Goal: Task Accomplishment & Management: Use online tool/utility

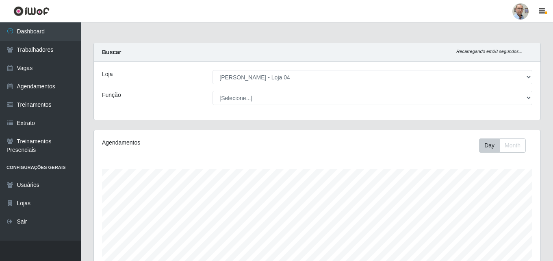
select select "251"
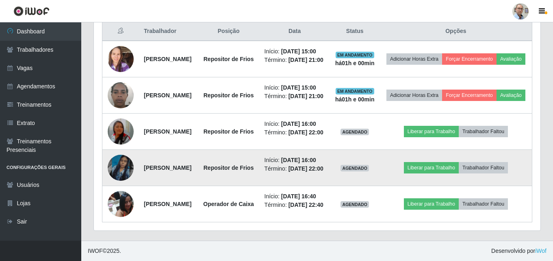
scroll to position [389, 0]
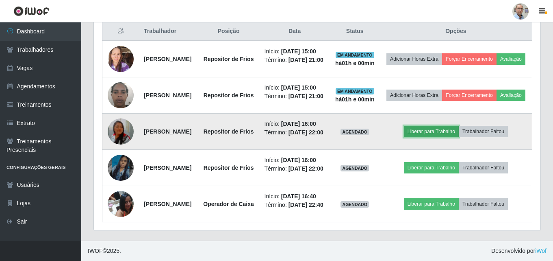
click at [442, 126] on button "Liberar para Trabalho" at bounding box center [431, 131] width 55 height 11
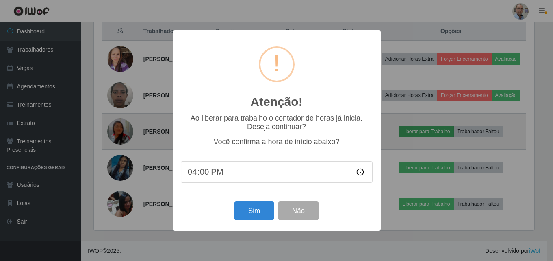
scroll to position [169, 443]
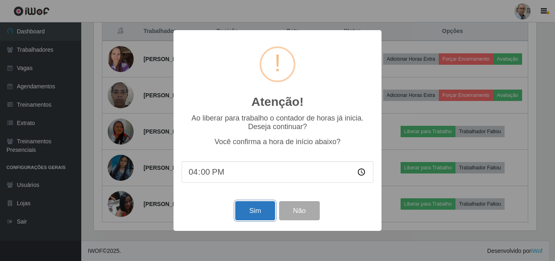
click at [247, 204] on button "Sim" at bounding box center [254, 210] width 39 height 19
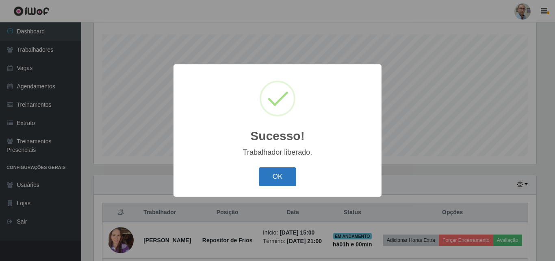
click at [274, 176] on button "OK" at bounding box center [278, 176] width 38 height 19
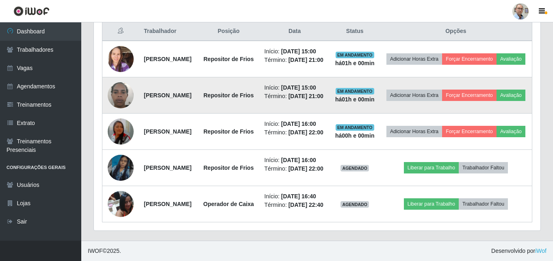
scroll to position [379, 0]
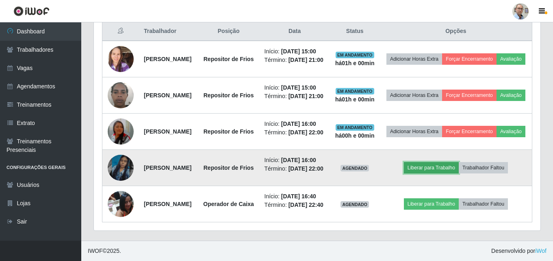
click at [437, 162] on button "Liberar para Trabalho" at bounding box center [431, 167] width 55 height 11
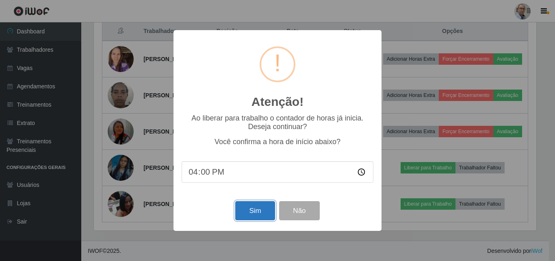
click at [246, 207] on button "Sim" at bounding box center [254, 210] width 39 height 19
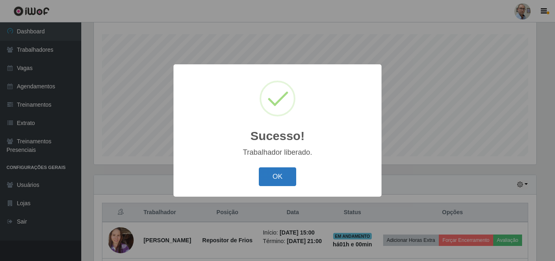
click at [284, 184] on button "OK" at bounding box center [278, 176] width 38 height 19
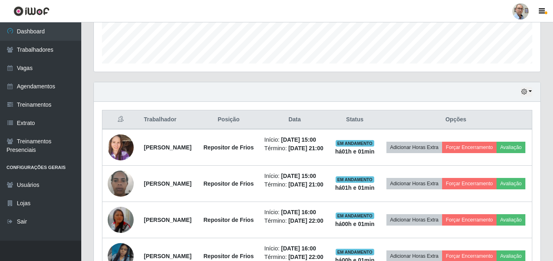
scroll to position [226, 0]
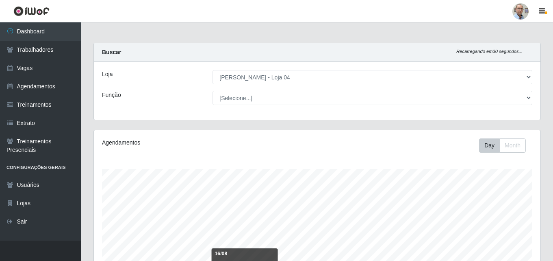
select select "251"
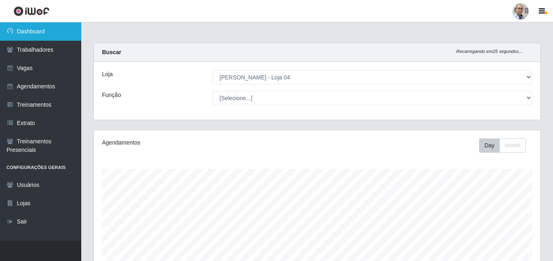
click at [41, 28] on link "Dashboard" at bounding box center [40, 31] width 81 height 18
